Goal: Find specific page/section: Find specific page/section

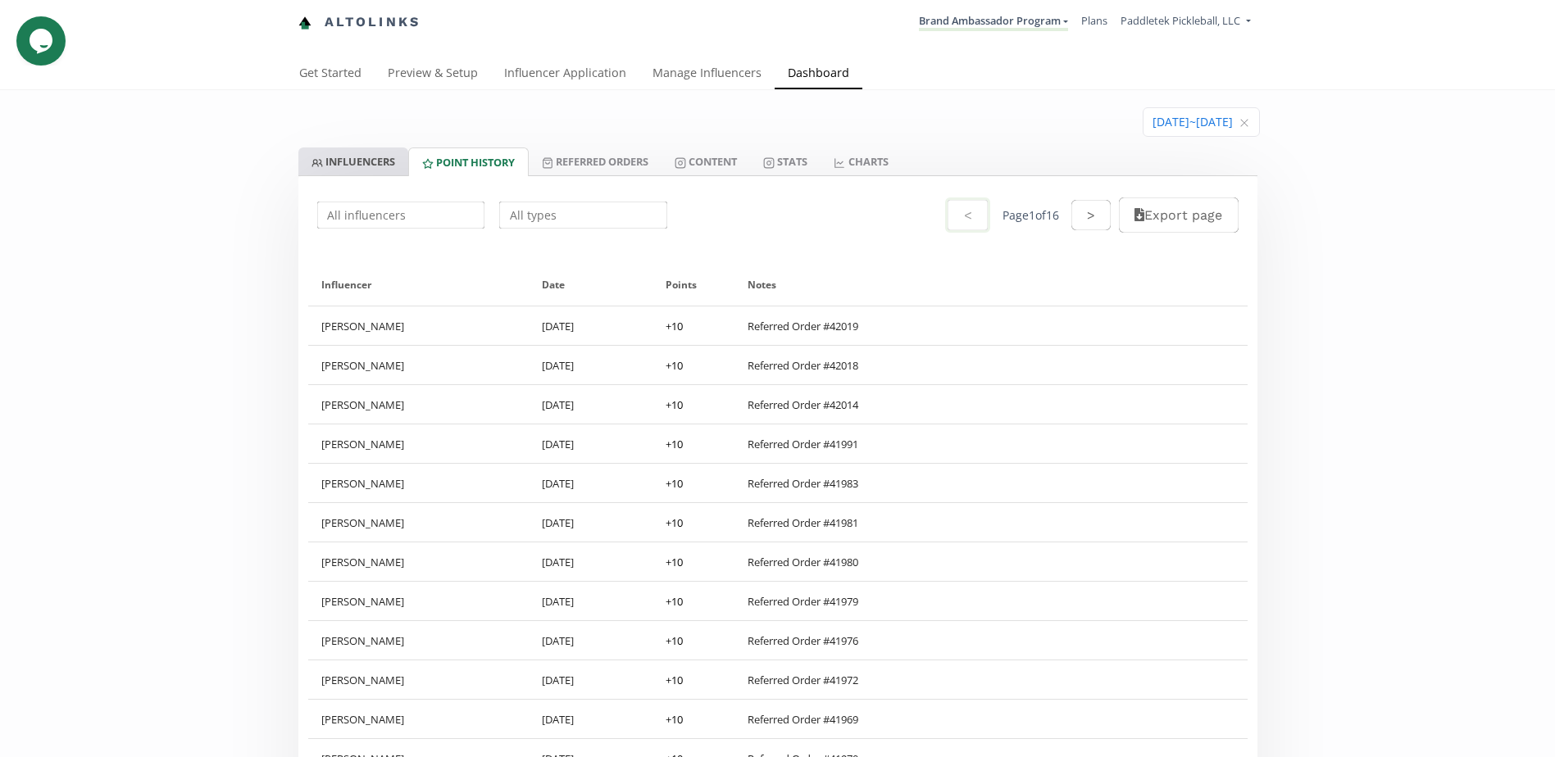
click at [360, 158] on link "INFLUENCERS" at bounding box center [353, 162] width 110 height 28
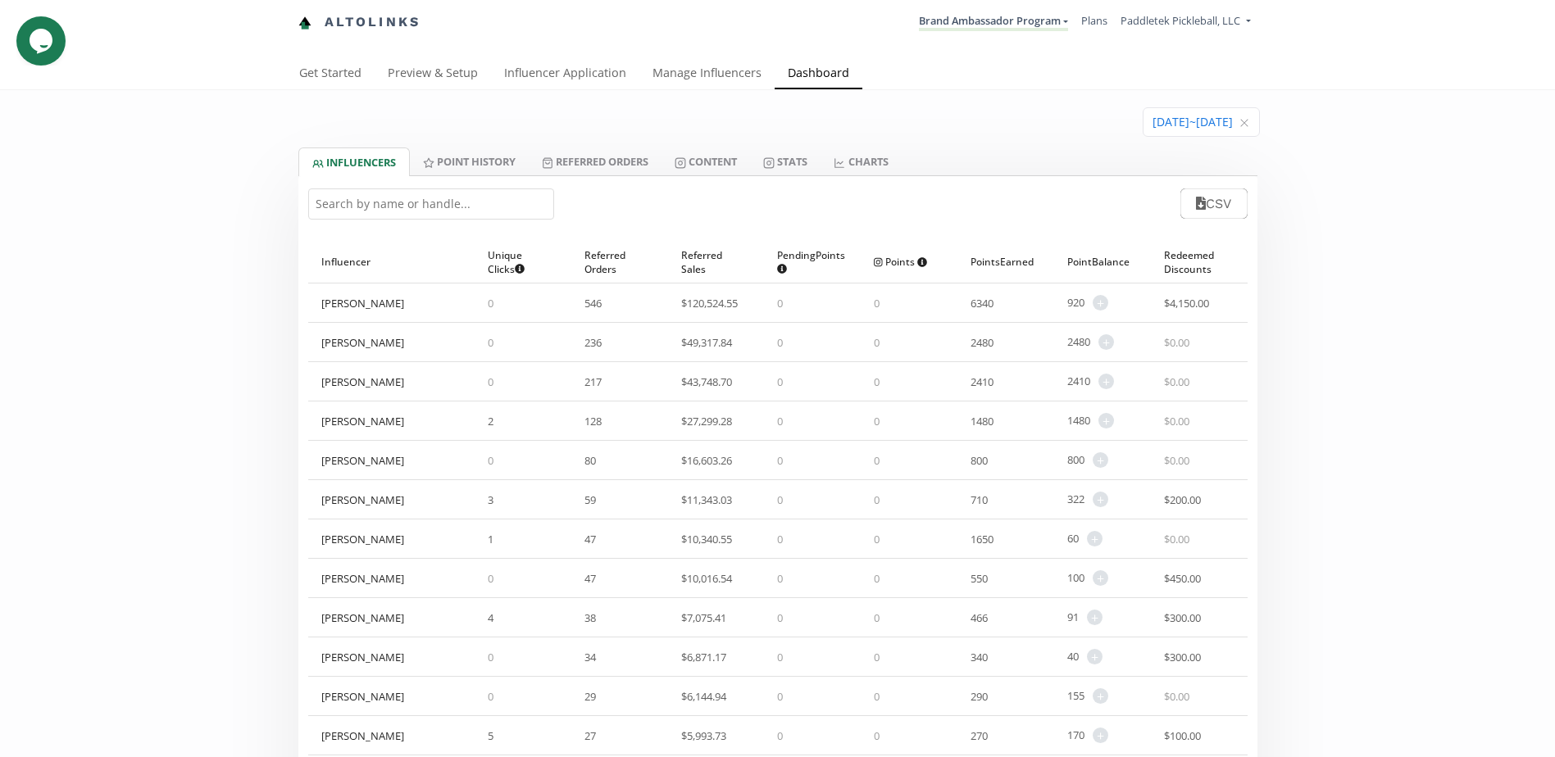
click at [447, 204] on input "text" at bounding box center [431, 204] width 246 height 31
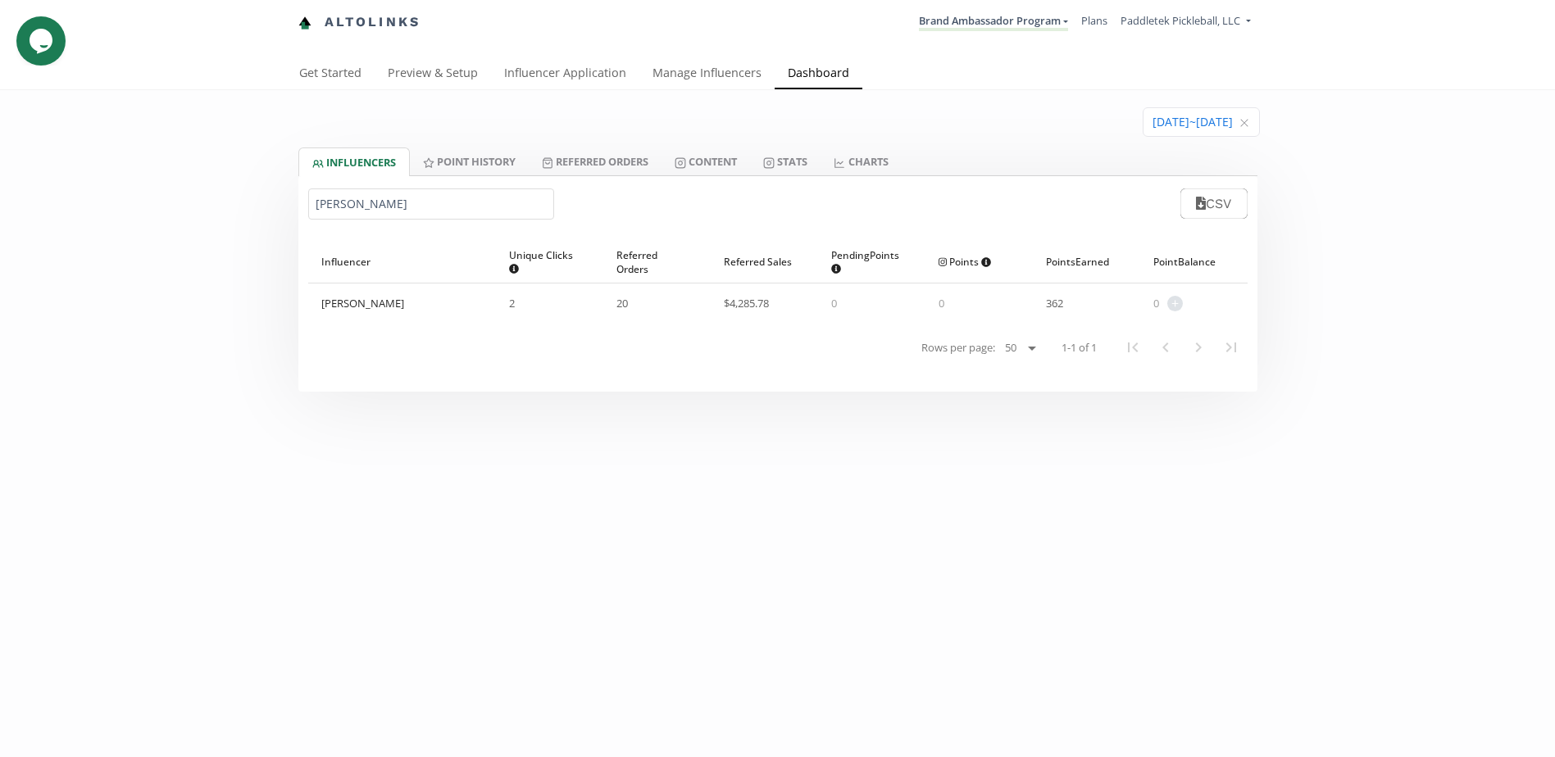
type input "[PERSON_NAME]"
click at [783, 347] on nav "Rows per page: 25 50 100 All 1-1 of 1" at bounding box center [777, 347] width 939 height 49
